Goal: Task Accomplishment & Management: Use online tool/utility

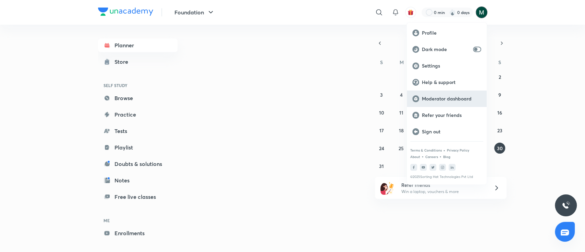
click at [442, 100] on p "Moderator dashboard" at bounding box center [451, 99] width 59 height 6
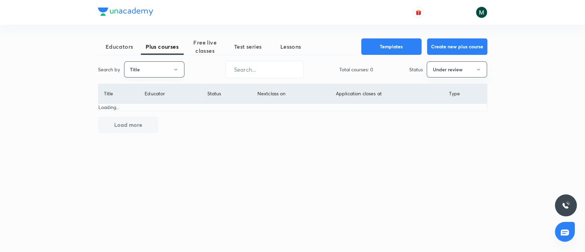
click at [144, 69] on button "Title" at bounding box center [154, 69] width 60 height 16
click at [150, 103] on span "Username" at bounding box center [153, 102] width 51 height 7
click at [451, 68] on button "Under review" at bounding box center [457, 69] width 60 height 16
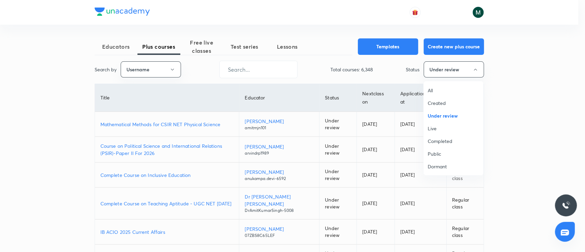
click at [433, 87] on span "All" at bounding box center [453, 90] width 51 height 7
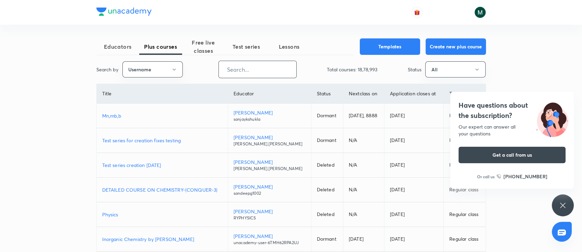
click at [238, 69] on input "text" at bounding box center [258, 69] width 78 height 17
paste input "shraddhat0604-2984"
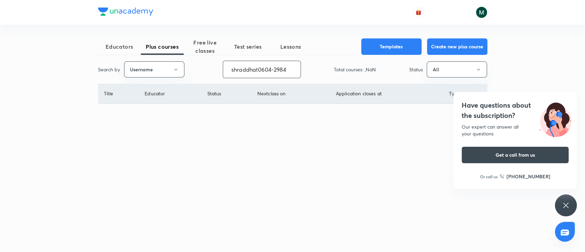
type input "shraddhat0604-2984"
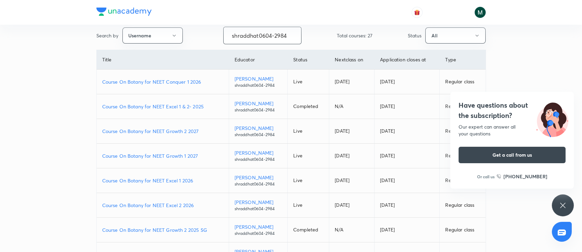
scroll to position [61, 0]
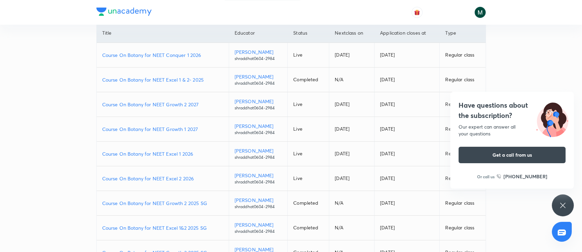
click at [168, 103] on p "Course On Botany for NEET Growth 2 2027" at bounding box center [162, 104] width 121 height 7
click at [170, 129] on p "Course On Botany for NEET Growth 1 2027" at bounding box center [162, 129] width 121 height 7
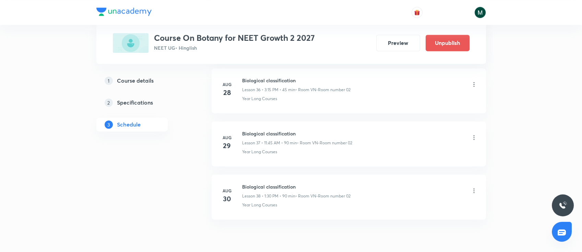
scroll to position [2253, 0]
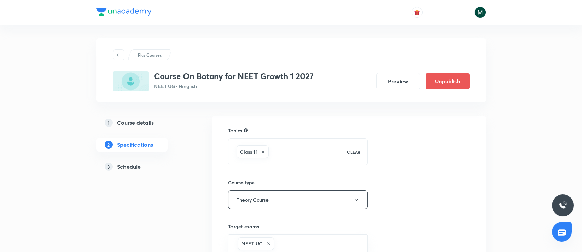
scroll to position [122, 0]
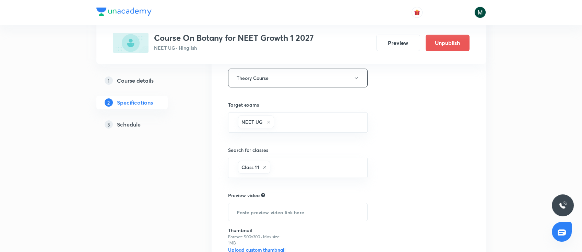
click at [134, 122] on h5 "Schedule" at bounding box center [129, 124] width 24 height 8
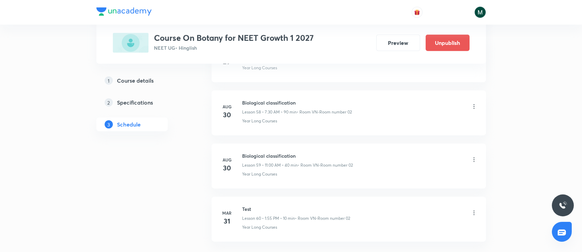
scroll to position [3421, 0]
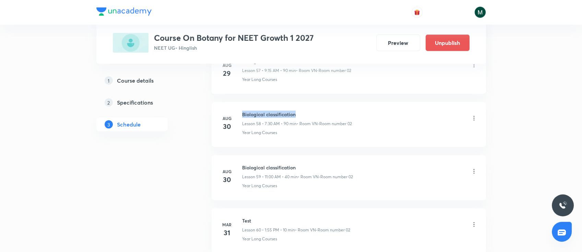
drag, startPoint x: 243, startPoint y: 109, endPoint x: 304, endPoint y: 107, distance: 61.4
click at [304, 111] on h6 "Biological classification" at bounding box center [297, 114] width 110 height 7
copy h6 "Biological classification"
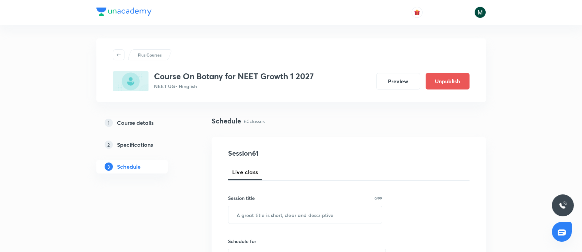
scroll to position [122, 0]
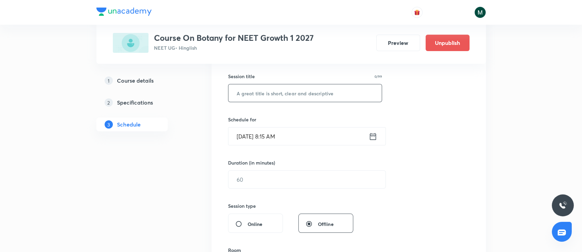
click at [292, 97] on input "text" at bounding box center [305, 92] width 154 height 17
paste input "Biological classification"
type input "Biological classification"
click at [306, 139] on input "[DATE] 8:15 AM" at bounding box center [298, 136] width 140 height 17
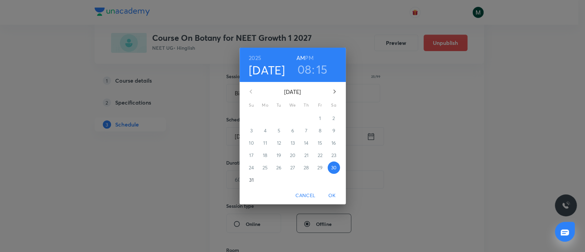
click at [325, 70] on h3 "15" at bounding box center [322, 69] width 11 height 14
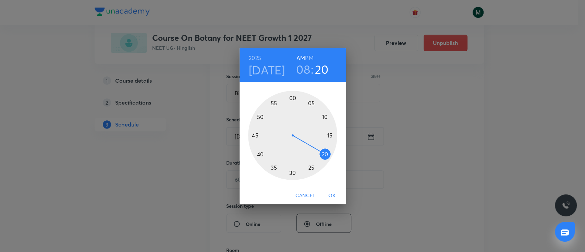
drag, startPoint x: 332, startPoint y: 132, endPoint x: 334, endPoint y: 157, distance: 25.1
click at [334, 157] on div at bounding box center [292, 135] width 89 height 89
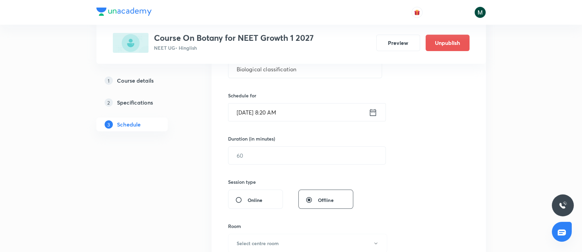
scroll to position [183, 0]
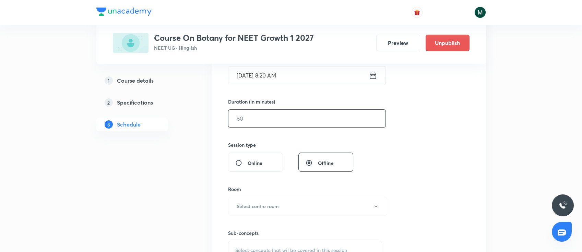
click at [324, 122] on input "text" at bounding box center [306, 118] width 157 height 17
type input "50"
drag, startPoint x: 126, startPoint y: 194, endPoint x: 148, endPoint y: 192, distance: 23.0
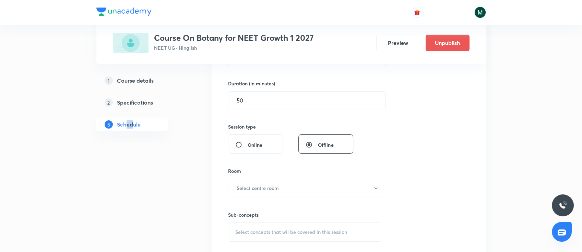
scroll to position [274, 0]
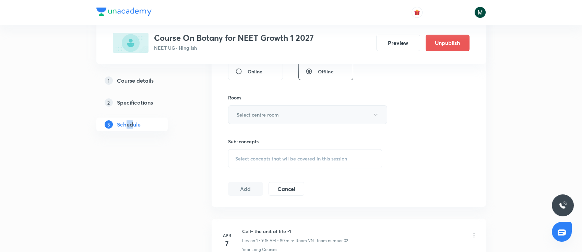
click at [238, 118] on button "Select centre room" at bounding box center [307, 114] width 159 height 19
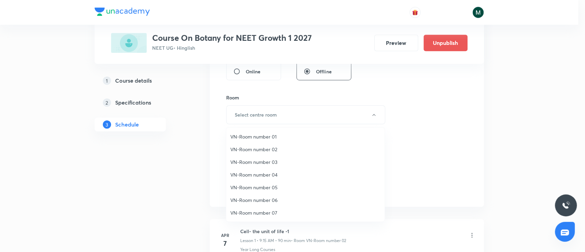
click at [448, 141] on div at bounding box center [292, 126] width 585 height 252
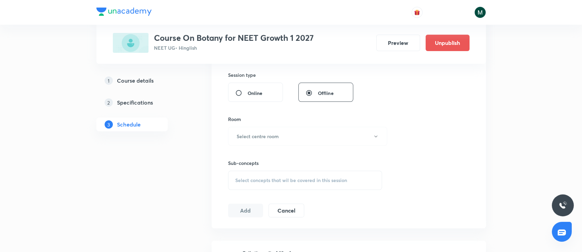
scroll to position [244, 0]
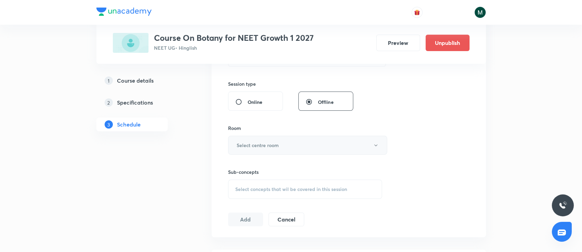
click at [281, 146] on button "Select centre room" at bounding box center [307, 145] width 159 height 19
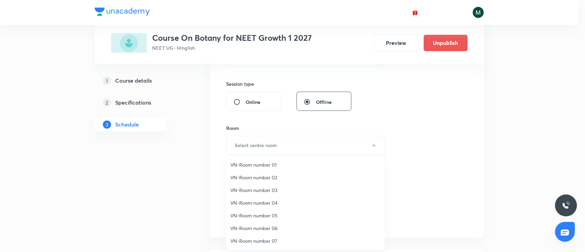
click at [264, 180] on span "VN-Room number 02" at bounding box center [305, 177] width 150 height 7
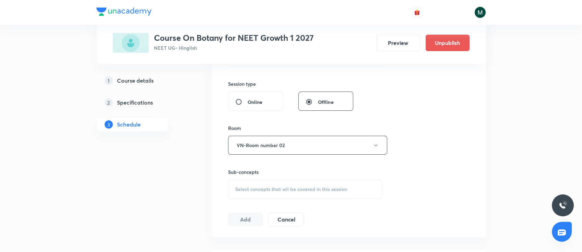
click at [262, 185] on div "Select concepts that wil be covered in this session" at bounding box center [305, 189] width 154 height 19
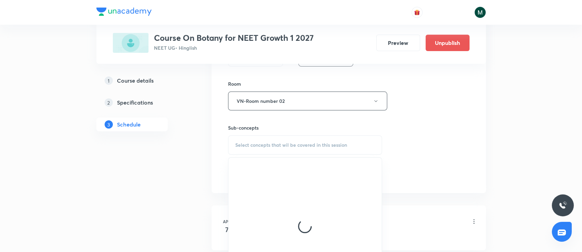
scroll to position [335, 0]
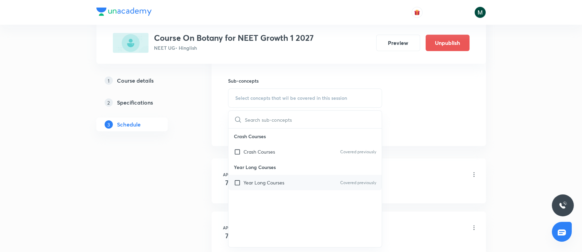
click at [295, 181] on div "Year Long Courses Covered previously" at bounding box center [305, 182] width 154 height 15
checkbox input "true"
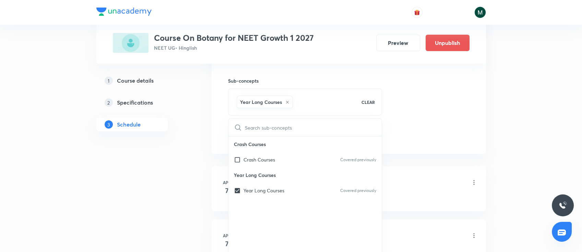
drag, startPoint x: 153, startPoint y: 179, endPoint x: 160, endPoint y: 177, distance: 7.5
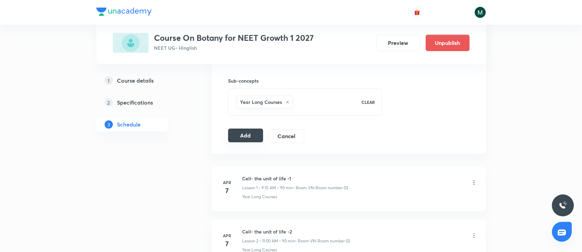
click at [248, 138] on button "Add" at bounding box center [245, 136] width 35 height 14
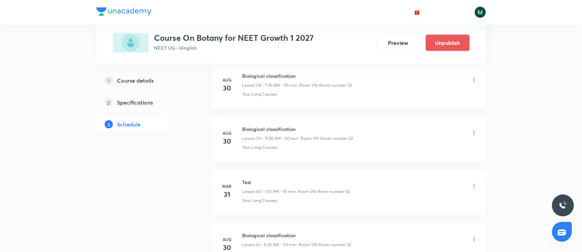
scroll to position [3159, 0]
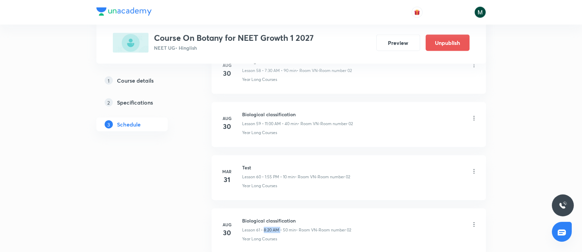
drag, startPoint x: 263, startPoint y: 225, endPoint x: 281, endPoint y: 226, distance: 17.2
click at [281, 227] on p "Lesson 61 • 8:20 AM • 50 min" at bounding box center [269, 230] width 54 height 6
click at [288, 227] on p "Lesson 61 • 8:20 AM • 50 min" at bounding box center [269, 230] width 54 height 6
drag, startPoint x: 263, startPoint y: 224, endPoint x: 278, endPoint y: 226, distance: 14.7
click at [278, 227] on p "Lesson 61 • 8:20 AM • 50 min" at bounding box center [269, 230] width 54 height 6
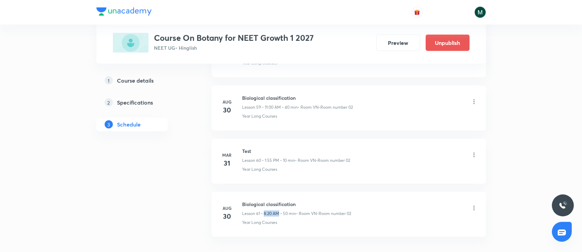
scroll to position [3190, 0]
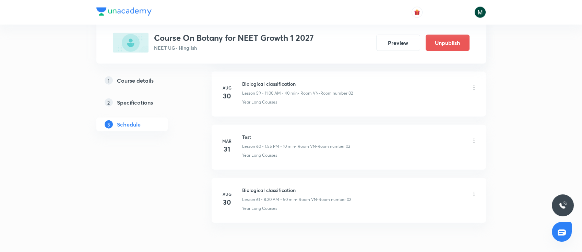
click at [311, 197] on p "• Room VN-Room number 02" at bounding box center [323, 200] width 55 height 6
click at [315, 197] on p "• Room VN-Room number 02" at bounding box center [323, 200] width 55 height 6
click at [326, 197] on p "• Room VN-Room number 02" at bounding box center [323, 200] width 55 height 6
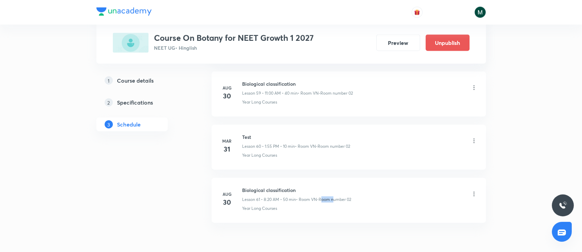
click at [326, 197] on p "• Room VN-Room number 02" at bounding box center [323, 200] width 55 height 6
click at [345, 197] on p "• Room VN-Room number 02" at bounding box center [323, 200] width 55 height 6
click at [340, 197] on p "• Room VN-Room number 02" at bounding box center [323, 200] width 55 height 6
